Goal: Task Accomplishment & Management: Manage account settings

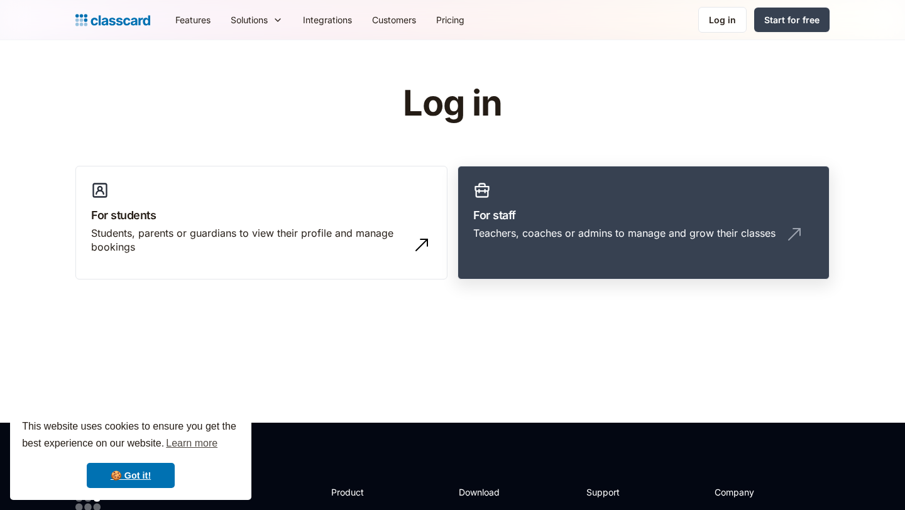
click at [586, 210] on h3 "For staff" at bounding box center [643, 215] width 341 height 17
